Goal: Transaction & Acquisition: Purchase product/service

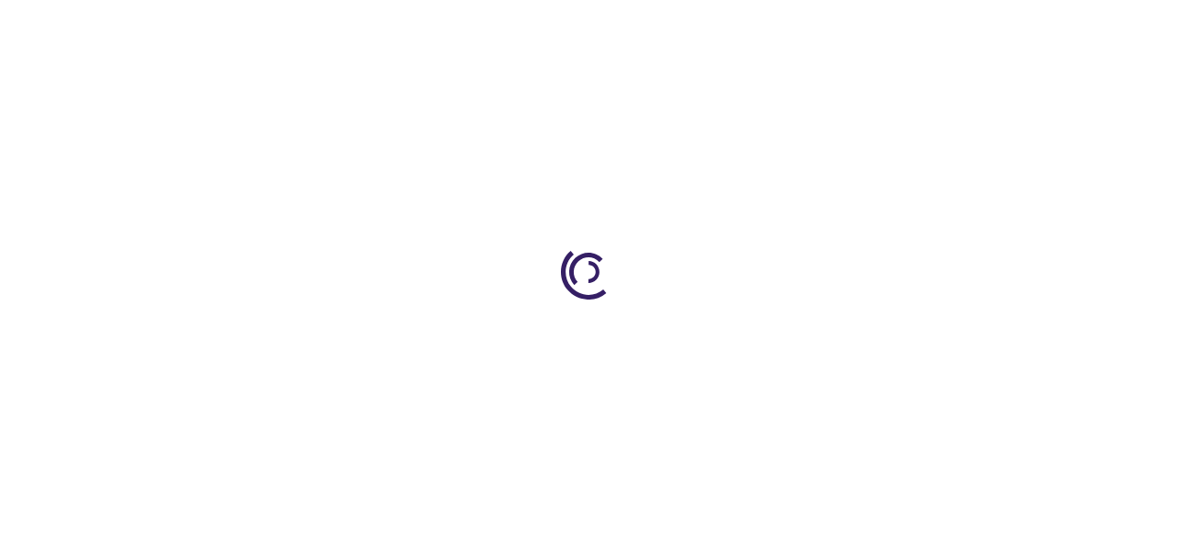
type input "0"
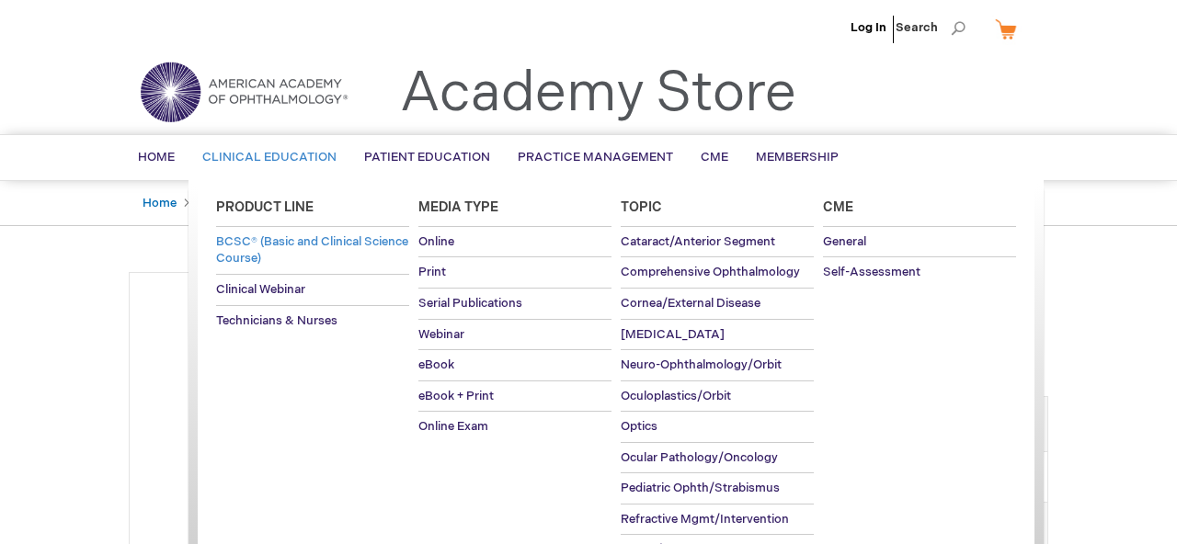
click at [246, 256] on span "BCSC® (Basic and Clinical Science Course)" at bounding box center [312, 251] width 192 height 32
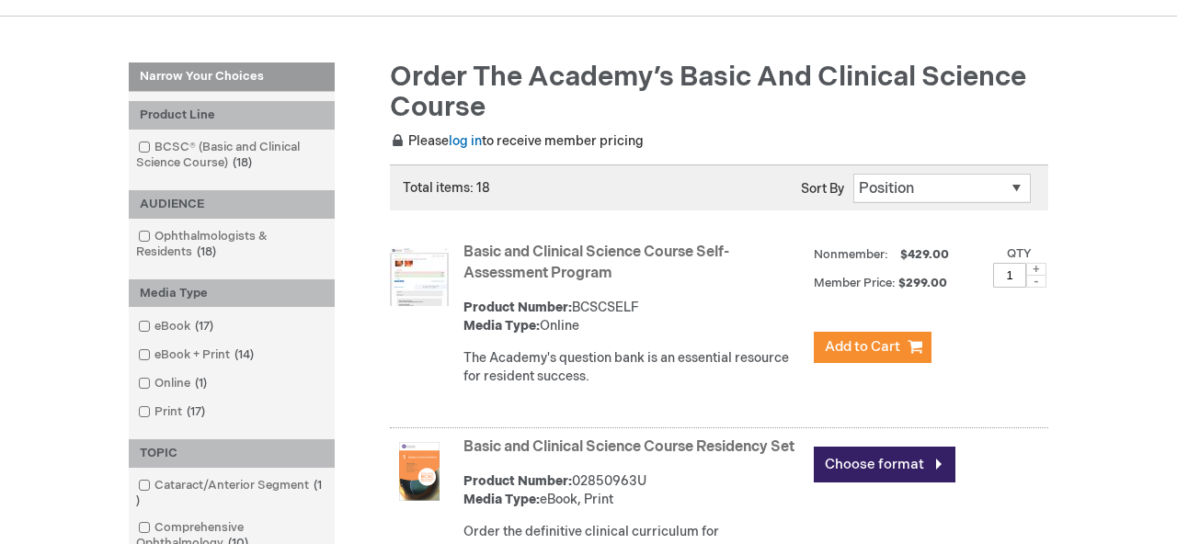
scroll to position [215, 0]
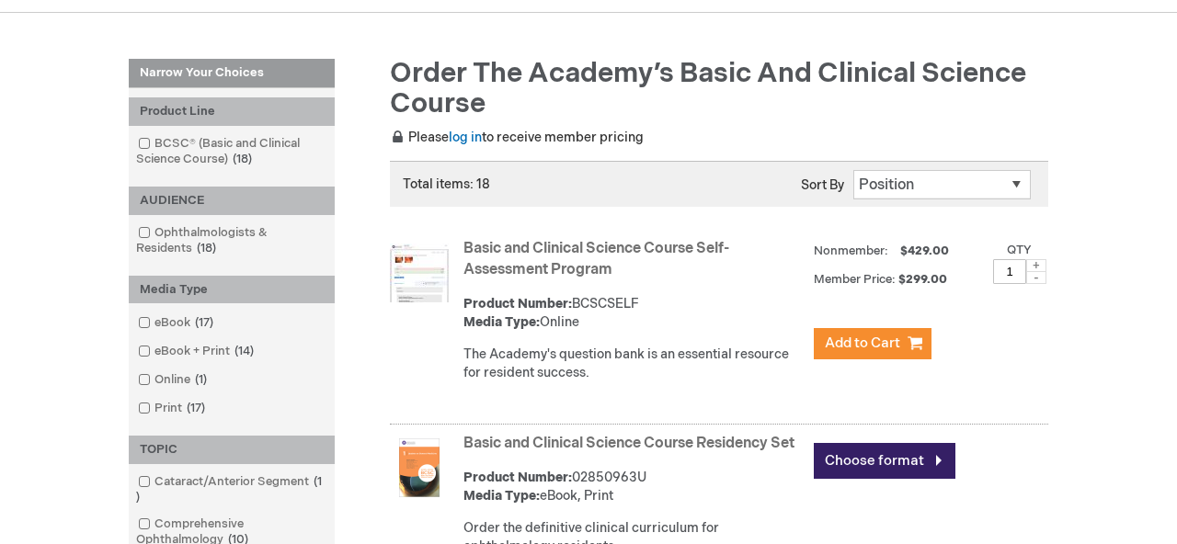
click at [503, 253] on link "Basic and Clinical Science Course Self-Assessment Program" at bounding box center [597, 259] width 266 height 39
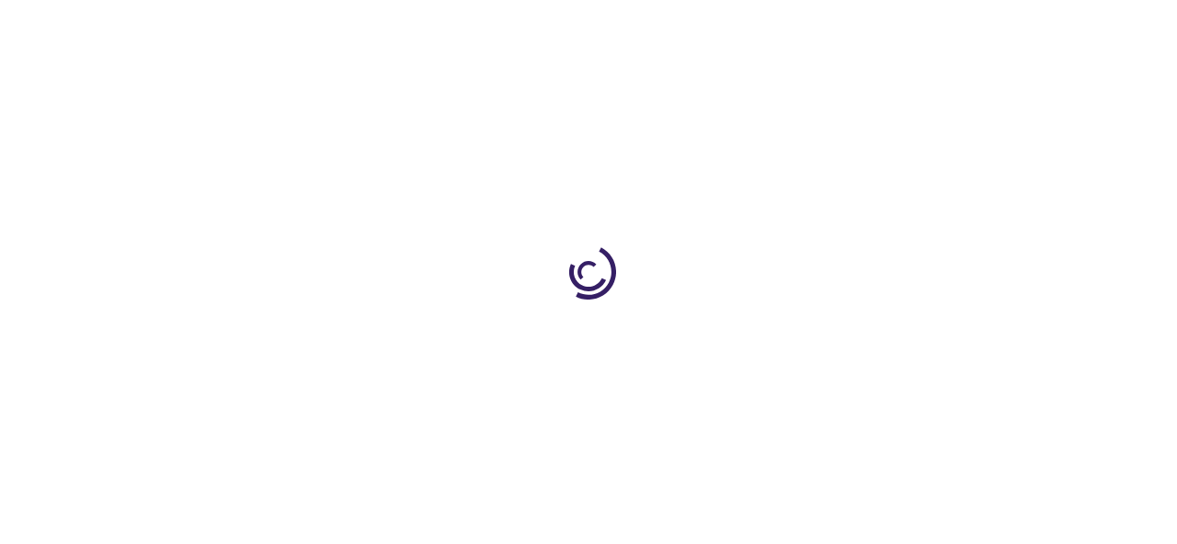
type input "1"
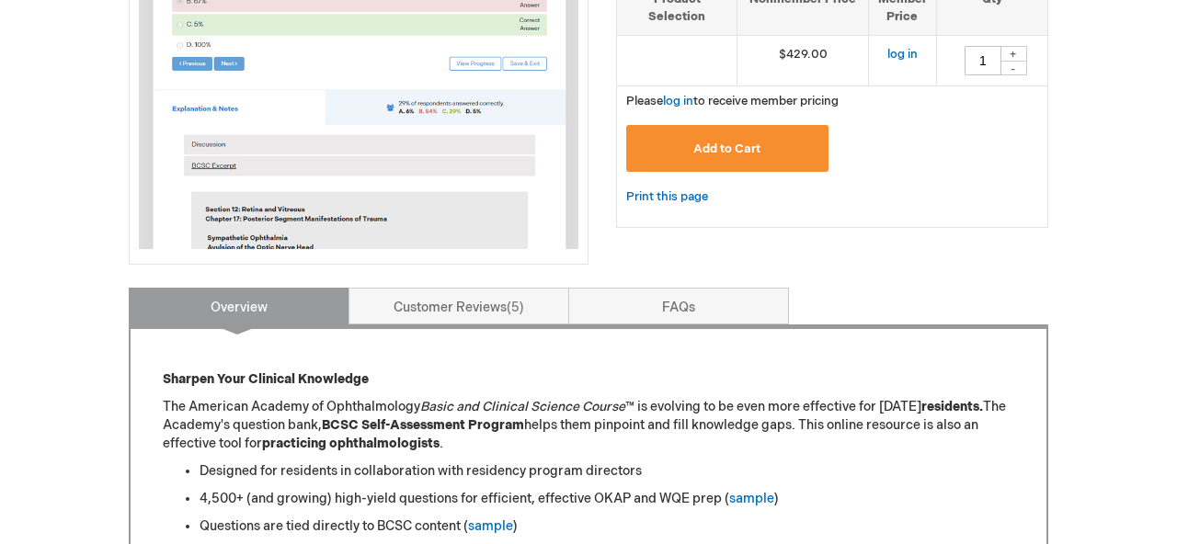
scroll to position [490, 0]
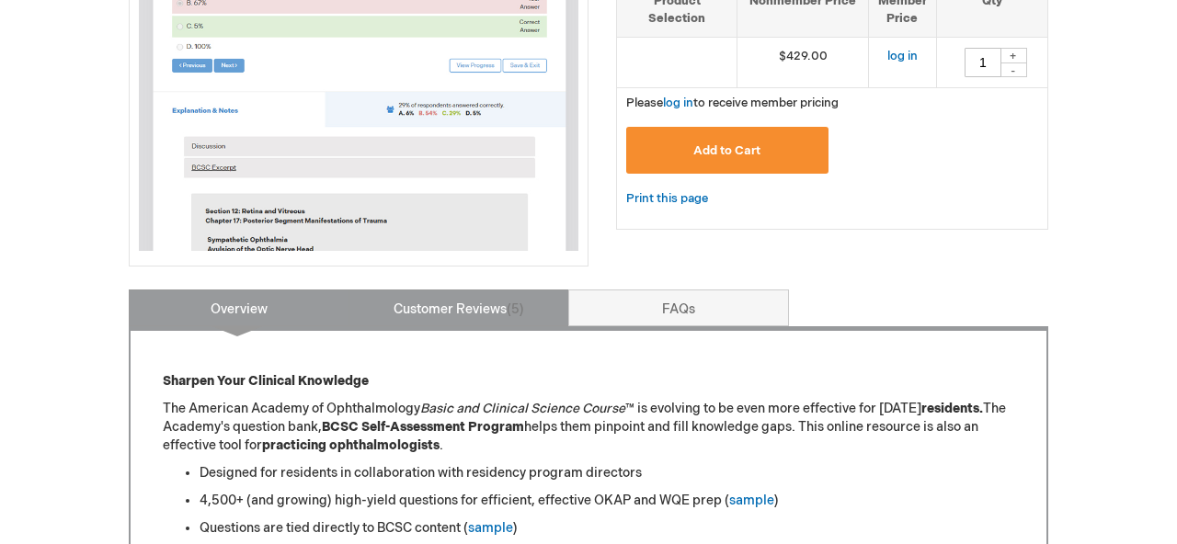
click at [475, 290] on link "Customer Reviews 5" at bounding box center [459, 308] width 221 height 37
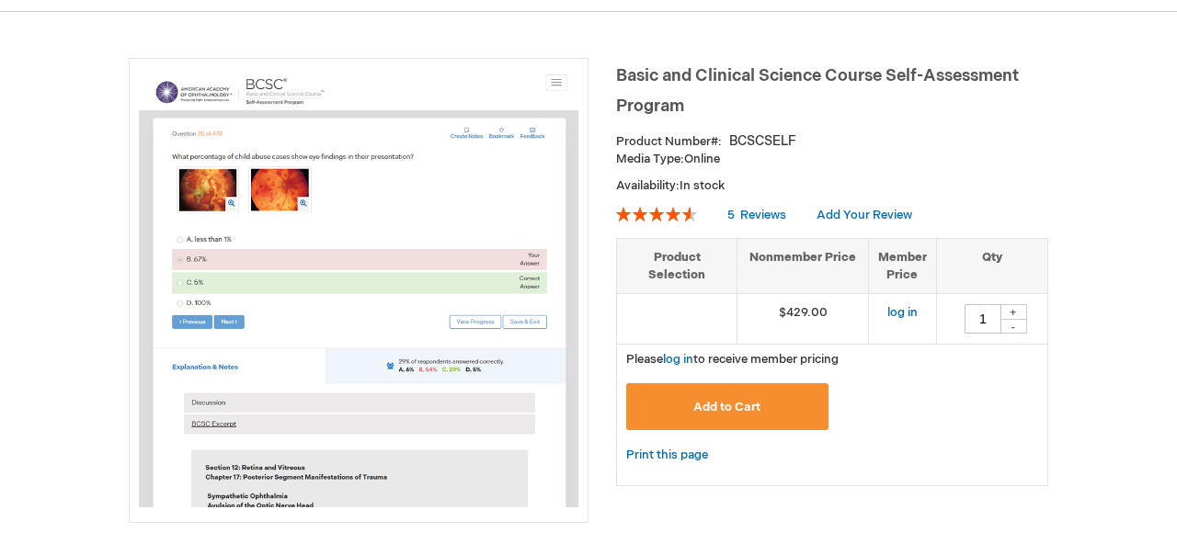
scroll to position [233, 0]
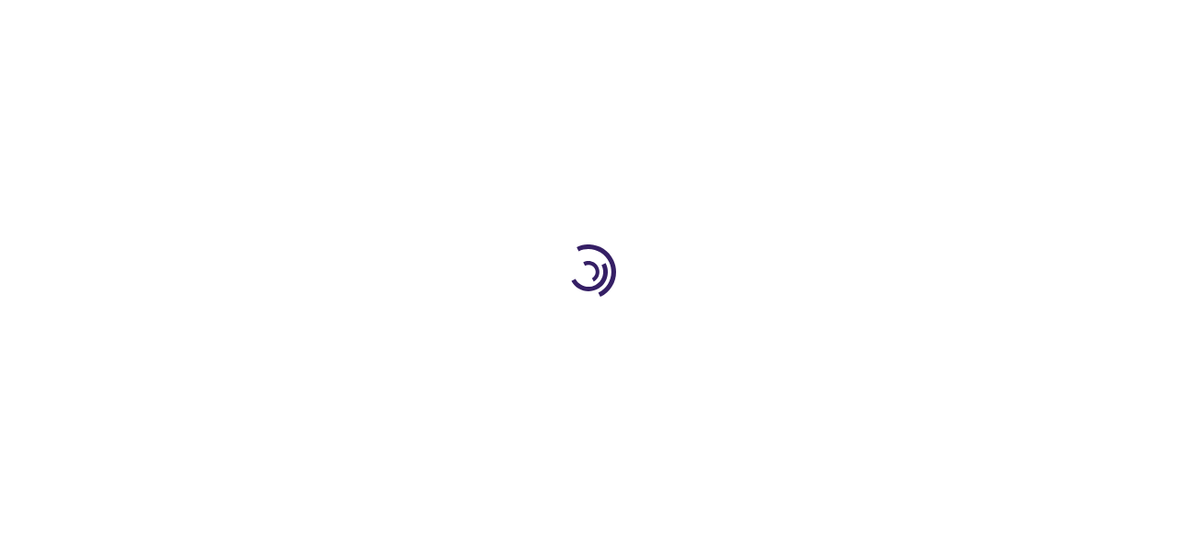
type input "0"
